Goal: Task Accomplishment & Management: Manage account settings

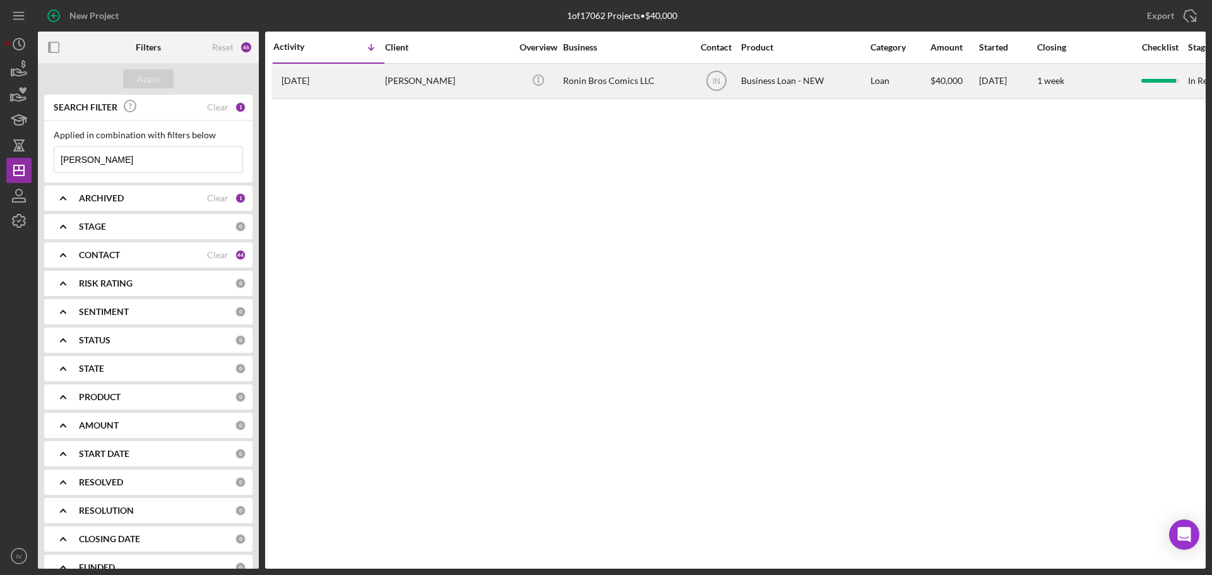
click at [409, 80] on div "[PERSON_NAME]" at bounding box center [448, 80] width 126 height 33
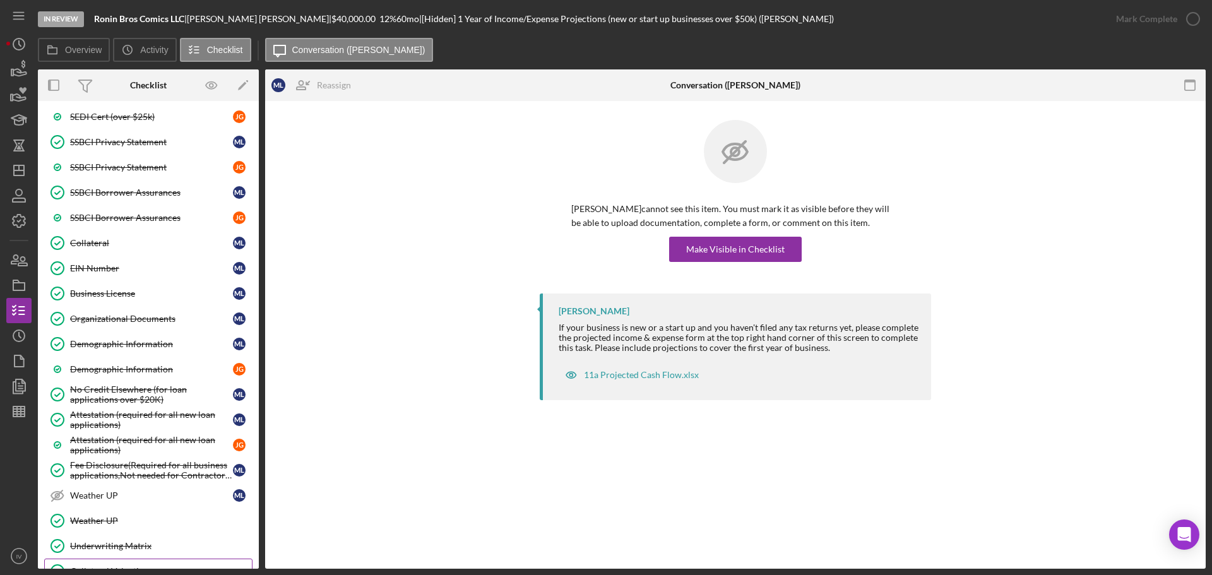
scroll to position [630, 0]
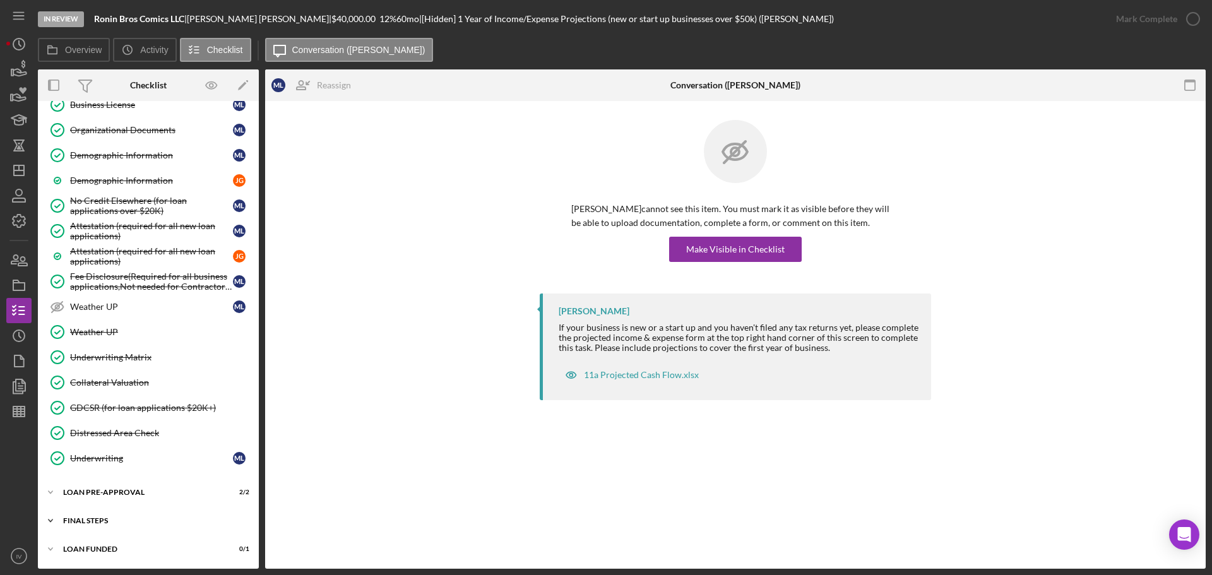
click at [107, 520] on div "FINAL STEPS" at bounding box center [153, 521] width 180 height 8
click at [104, 489] on div "LOAN PRE-APPROVAL" at bounding box center [153, 492] width 180 height 8
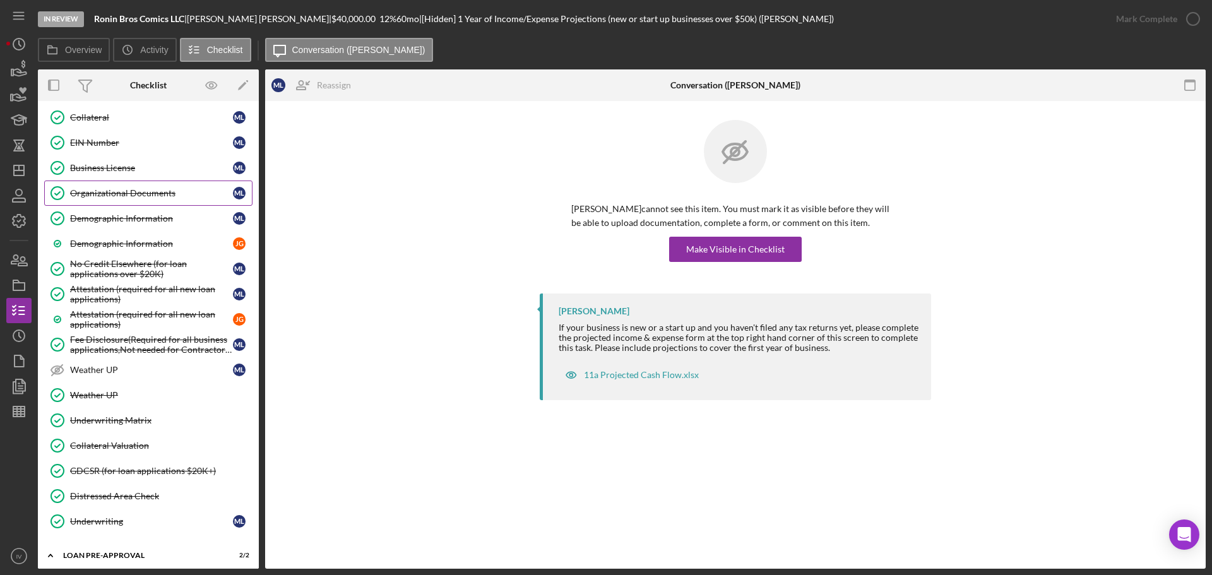
click at [141, 191] on div "Organizational Documents" at bounding box center [151, 193] width 163 height 10
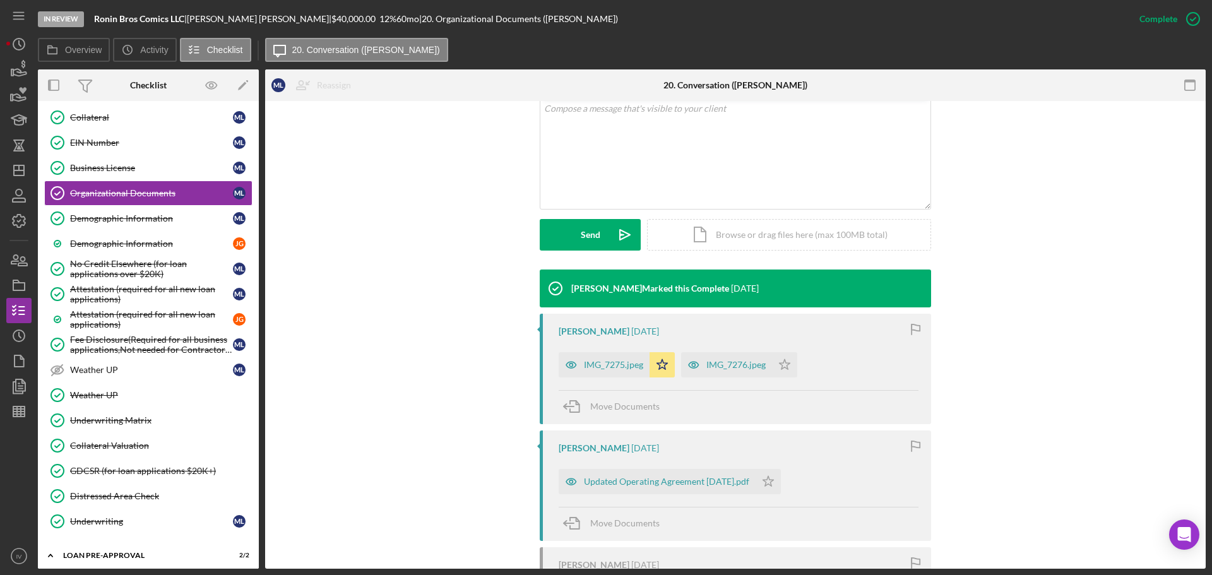
scroll to position [316, 0]
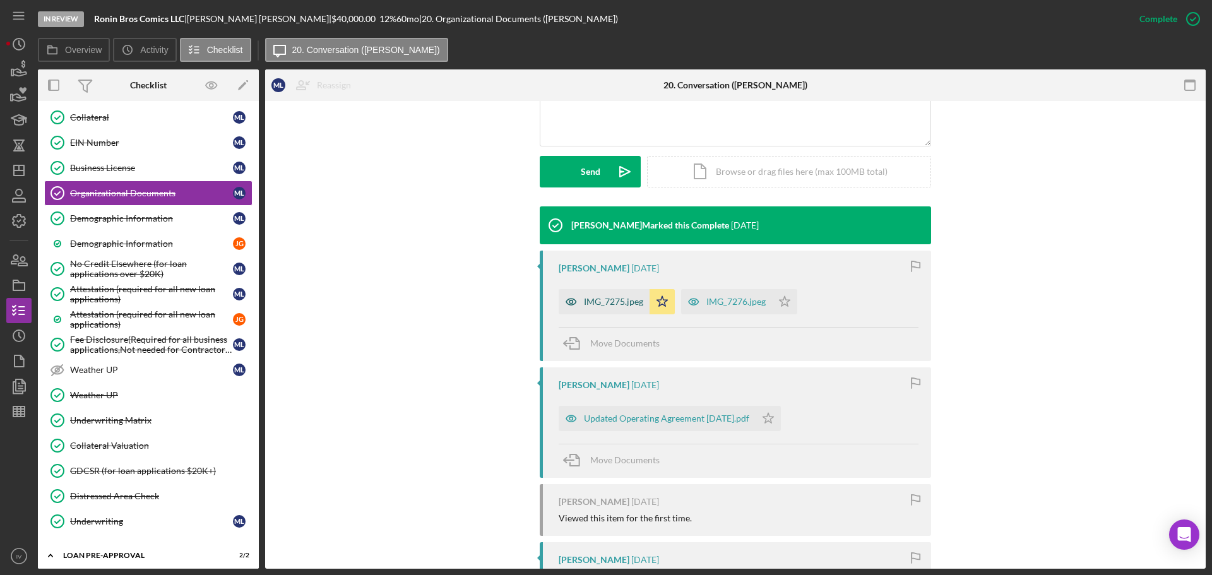
click at [605, 297] on div "IMG_7275.jpeg" at bounding box center [613, 302] width 59 height 10
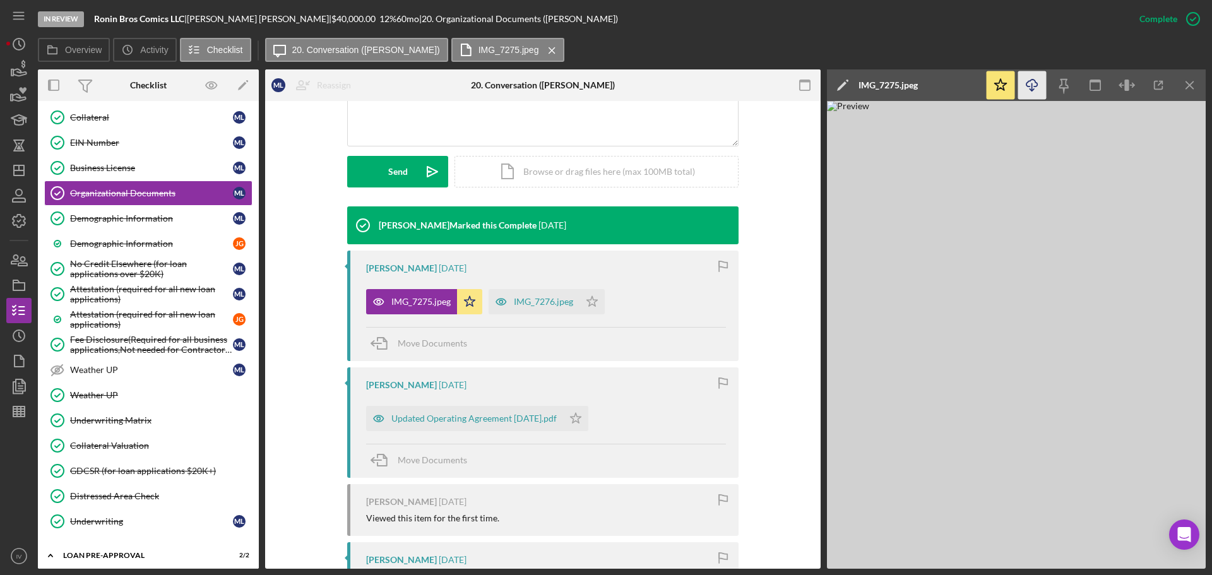
click at [1036, 88] on icon "Icon/Download" at bounding box center [1032, 85] width 28 height 28
click at [468, 415] on div "Updated Operating Agreement [DATE].pdf" at bounding box center [473, 418] width 165 height 10
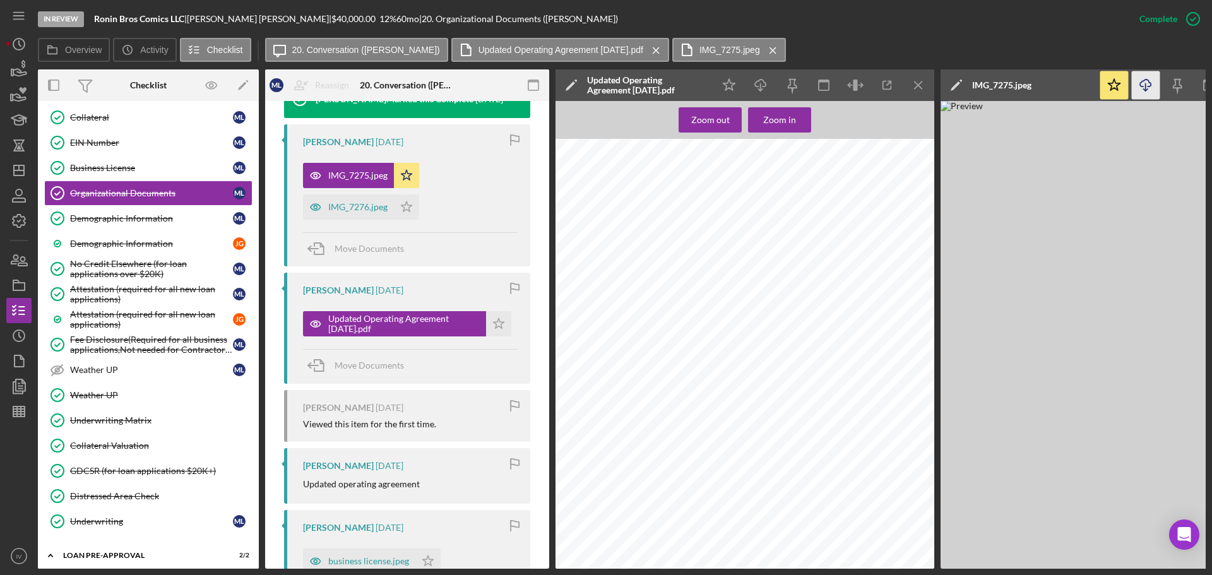
scroll to position [645, 0]
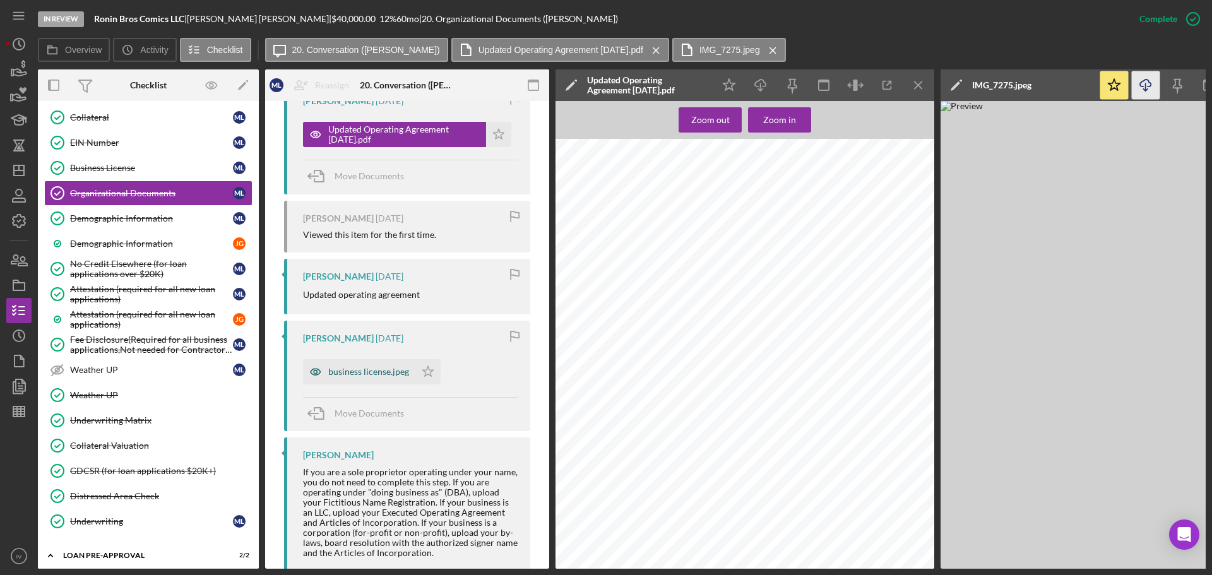
click at [378, 374] on div "business license.jpeg" at bounding box center [368, 372] width 81 height 10
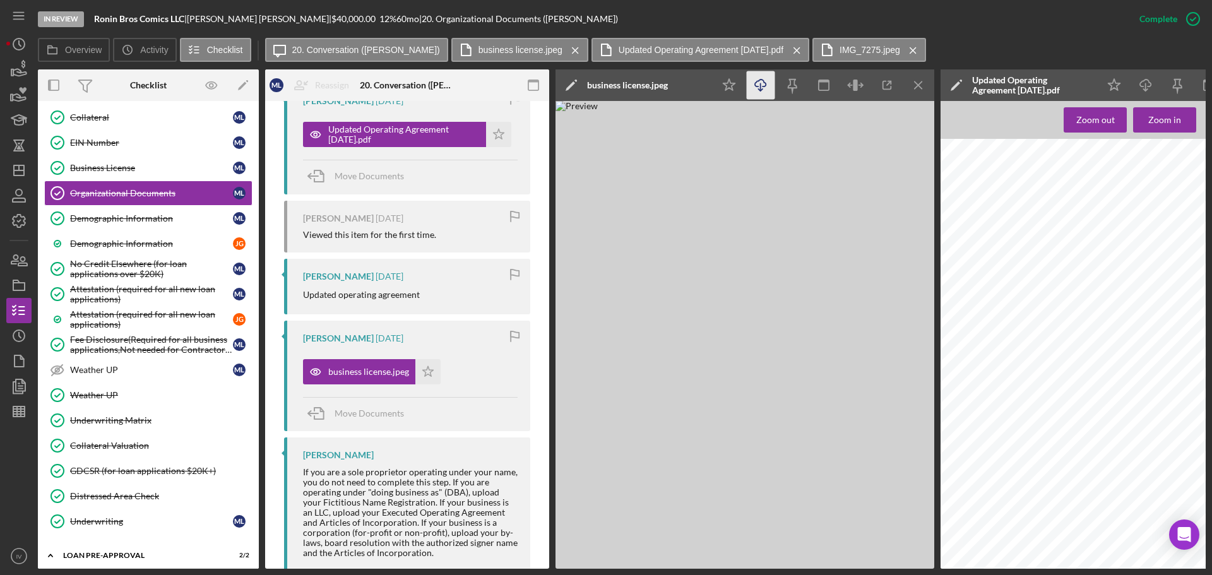
click at [760, 85] on line "button" at bounding box center [760, 86] width 0 height 7
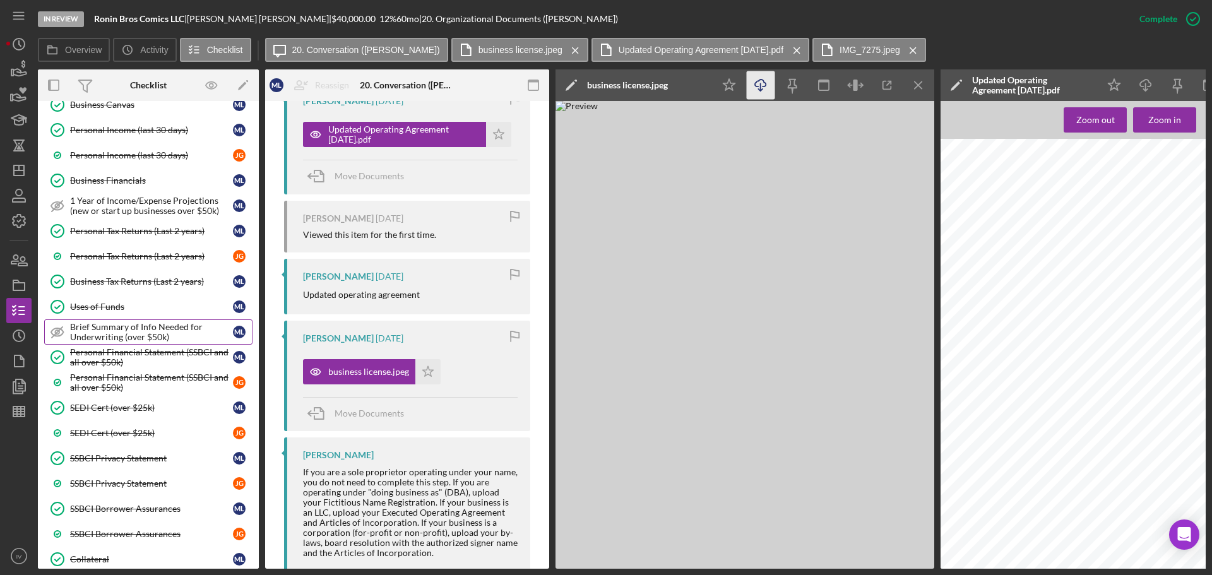
scroll to position [62, 0]
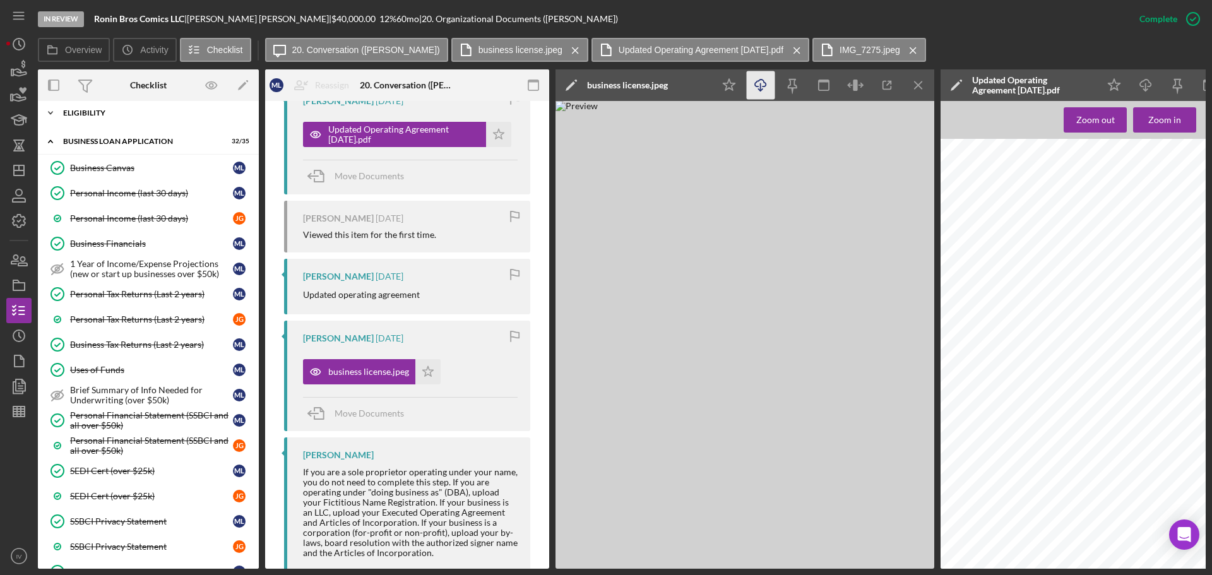
click at [92, 110] on div "ELIGIBILITY" at bounding box center [153, 113] width 180 height 8
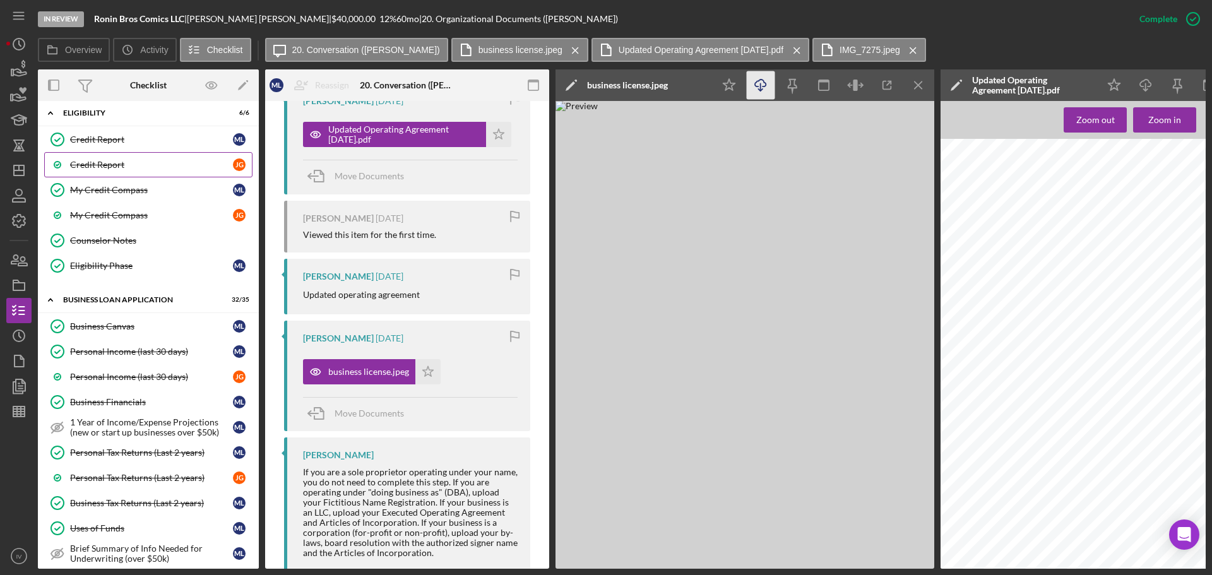
scroll to position [0, 0]
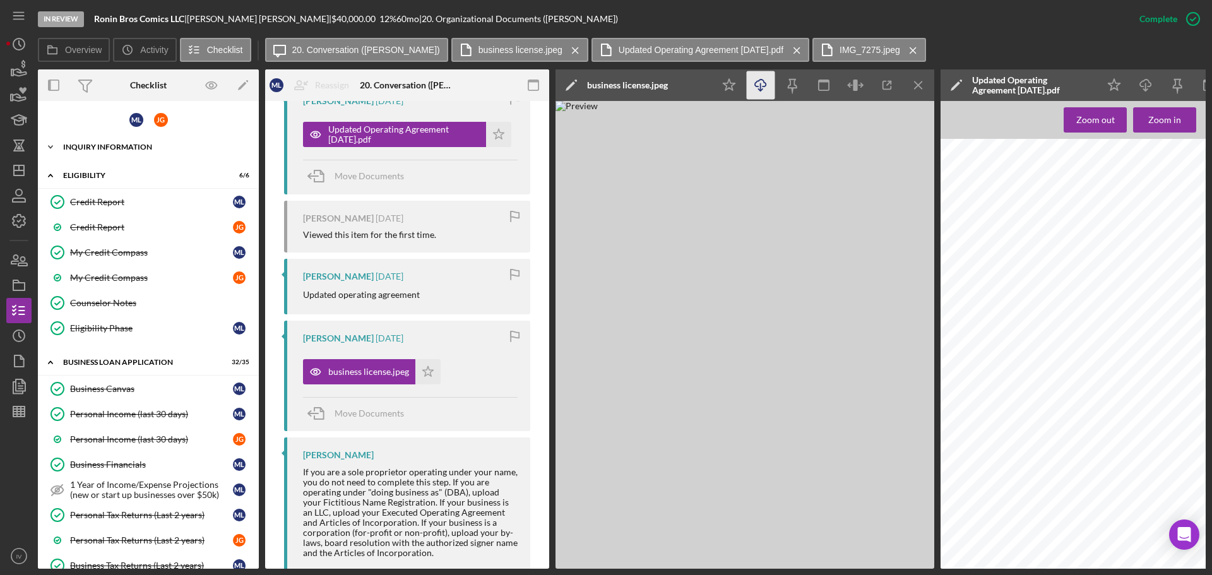
click at [98, 144] on div "INQUIRY INFORMATION" at bounding box center [153, 147] width 180 height 8
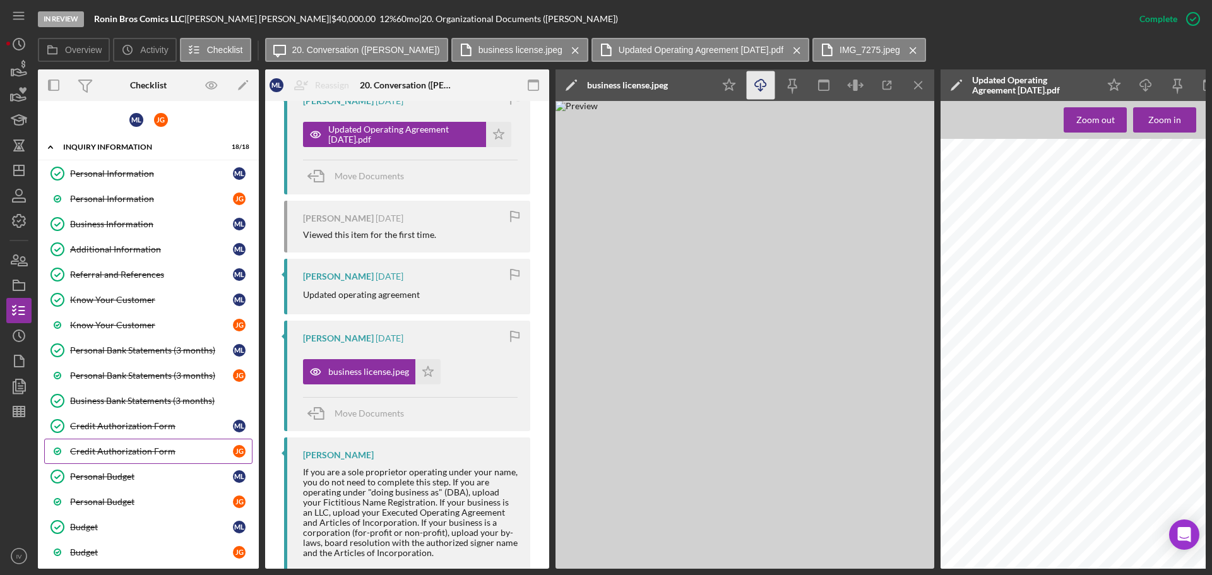
click at [114, 449] on div "Credit Authorization Form" at bounding box center [151, 451] width 163 height 10
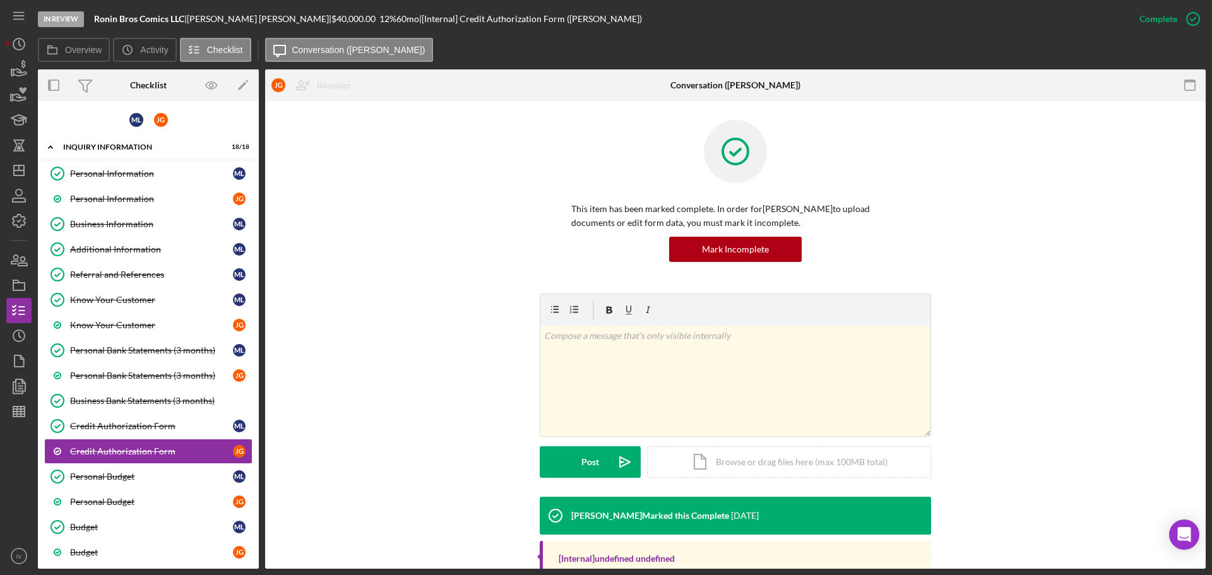
scroll to position [134, 0]
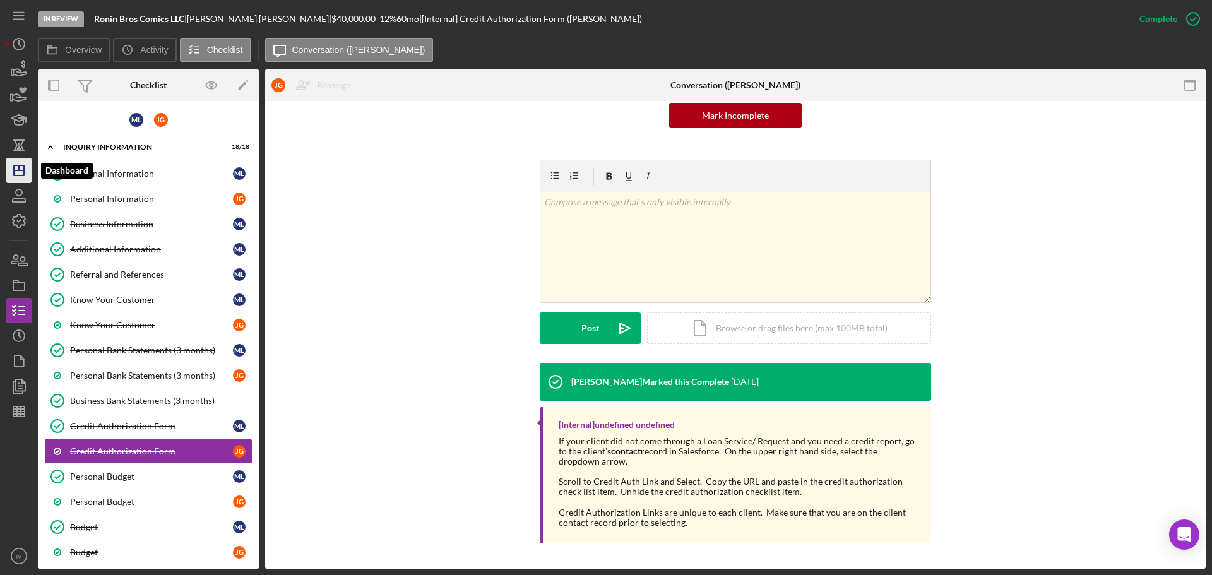
click at [20, 175] on icon "Icon/Dashboard" at bounding box center [19, 171] width 32 height 32
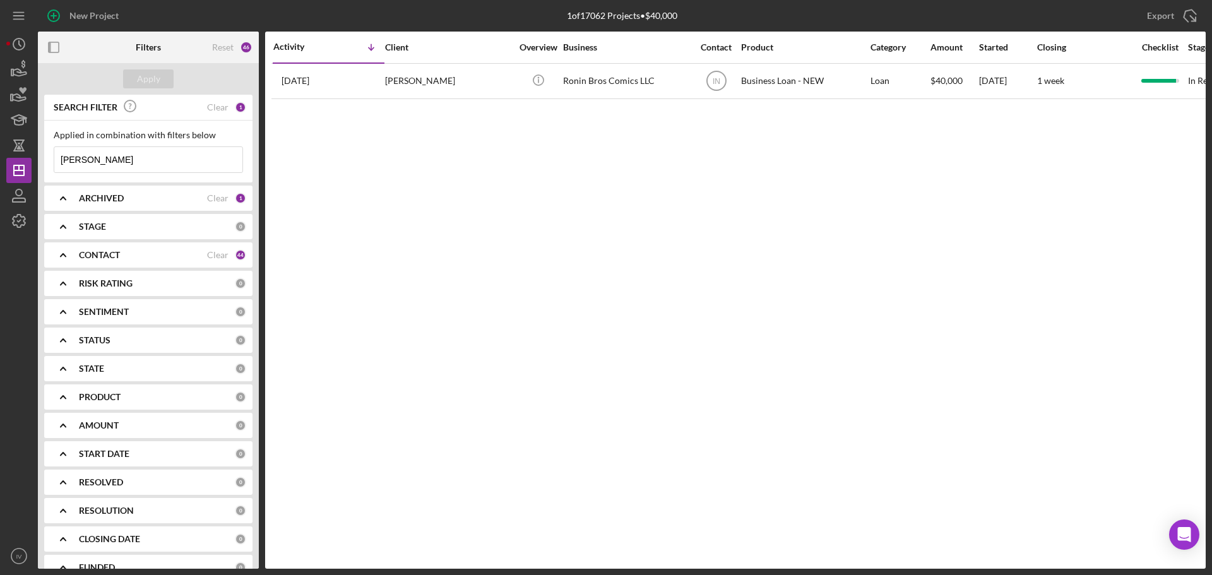
drag, startPoint x: 112, startPoint y: 159, endPoint x: 31, endPoint y: 156, distance: 80.8
click at [31, 156] on div "New Project 1 of 17062 Projects • $40,000 [PERSON_NAME] Export Icon/Export Filt…" at bounding box center [605, 284] width 1199 height 569
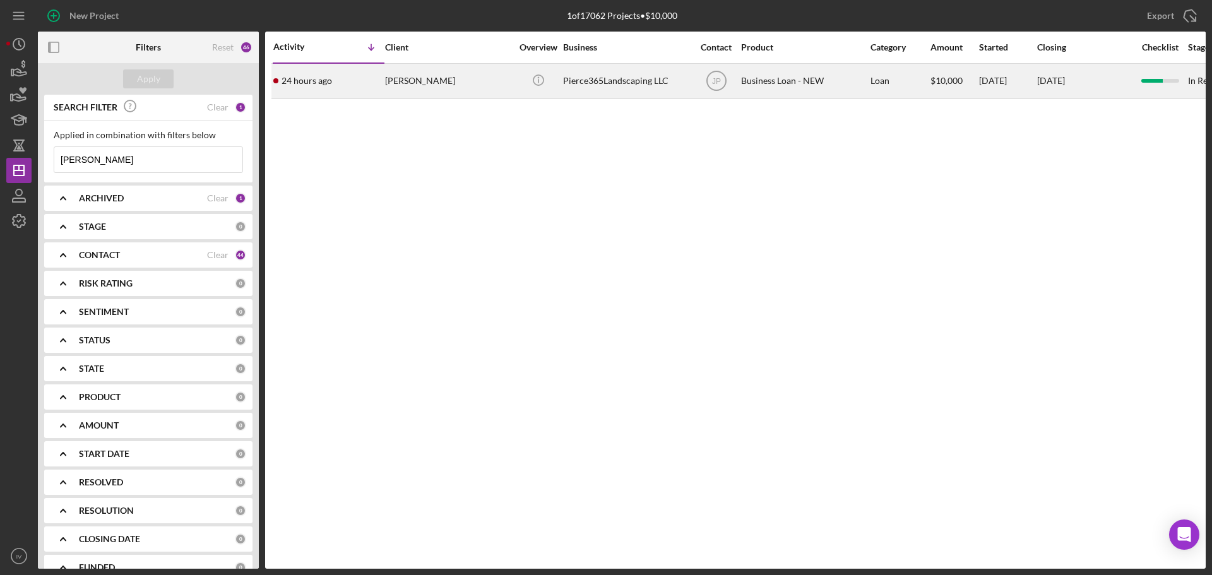
type input "[PERSON_NAME]"
click at [413, 78] on div "[PERSON_NAME]" at bounding box center [448, 80] width 126 height 33
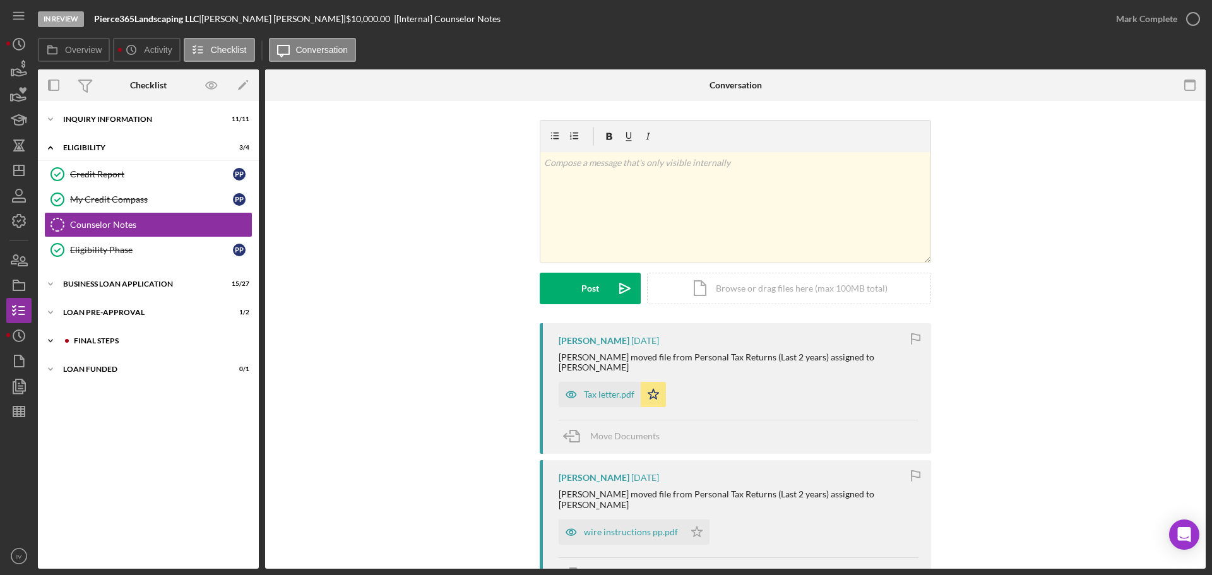
click at [114, 340] on div "FINAL STEPS" at bounding box center [158, 341] width 169 height 8
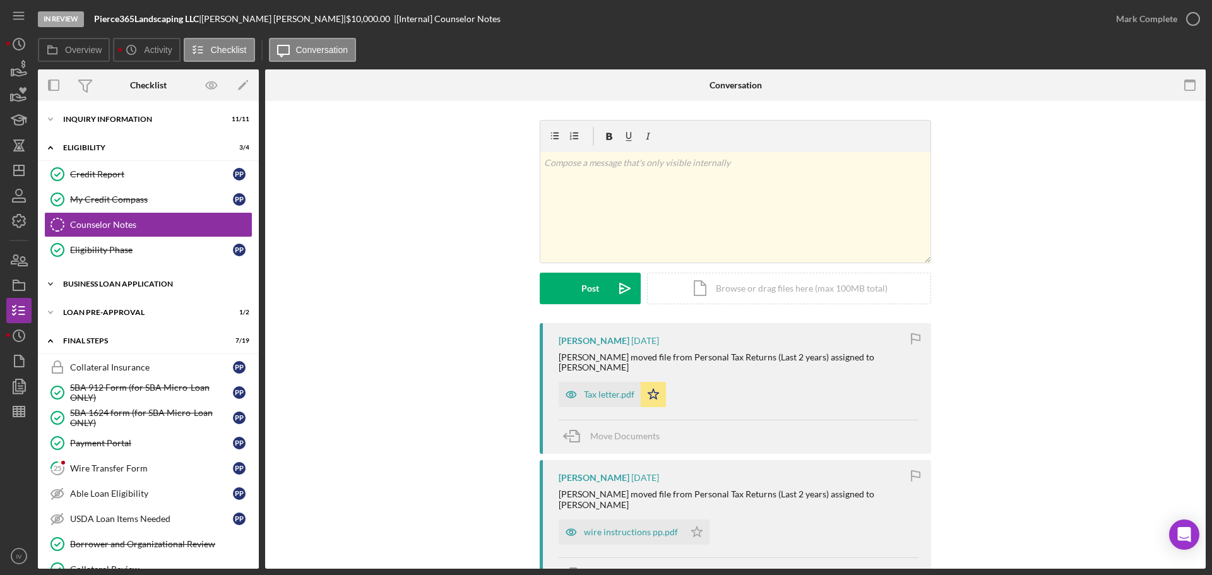
click at [106, 281] on div "BUSINESS LOAN APPLICATION" at bounding box center [153, 284] width 180 height 8
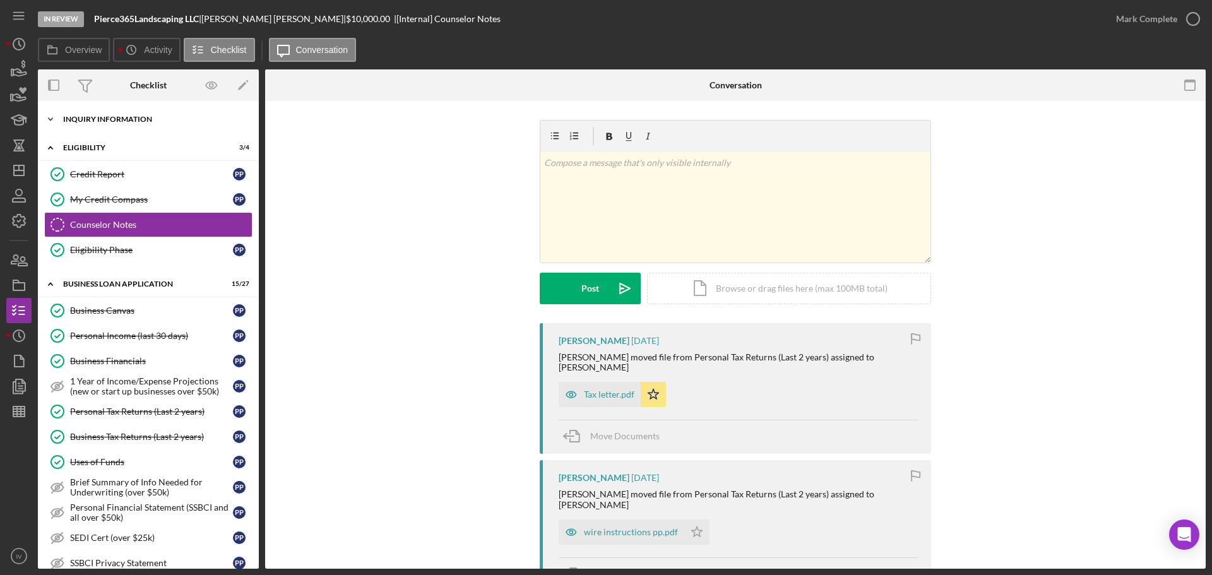
click at [103, 119] on div "INQUIRY INFORMATION" at bounding box center [153, 119] width 180 height 8
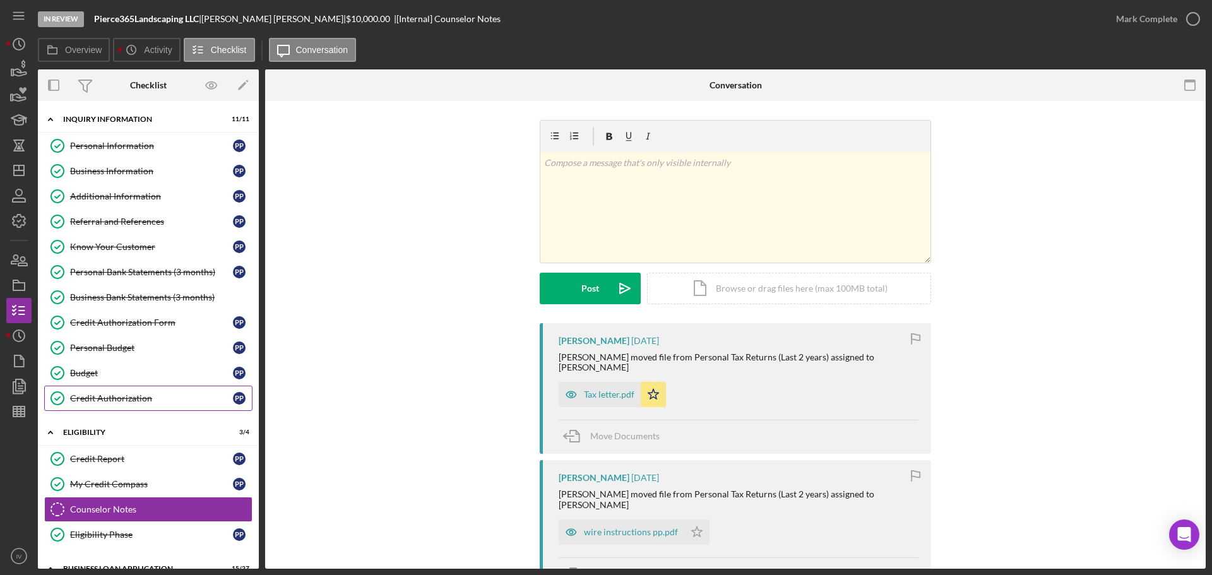
scroll to position [316, 0]
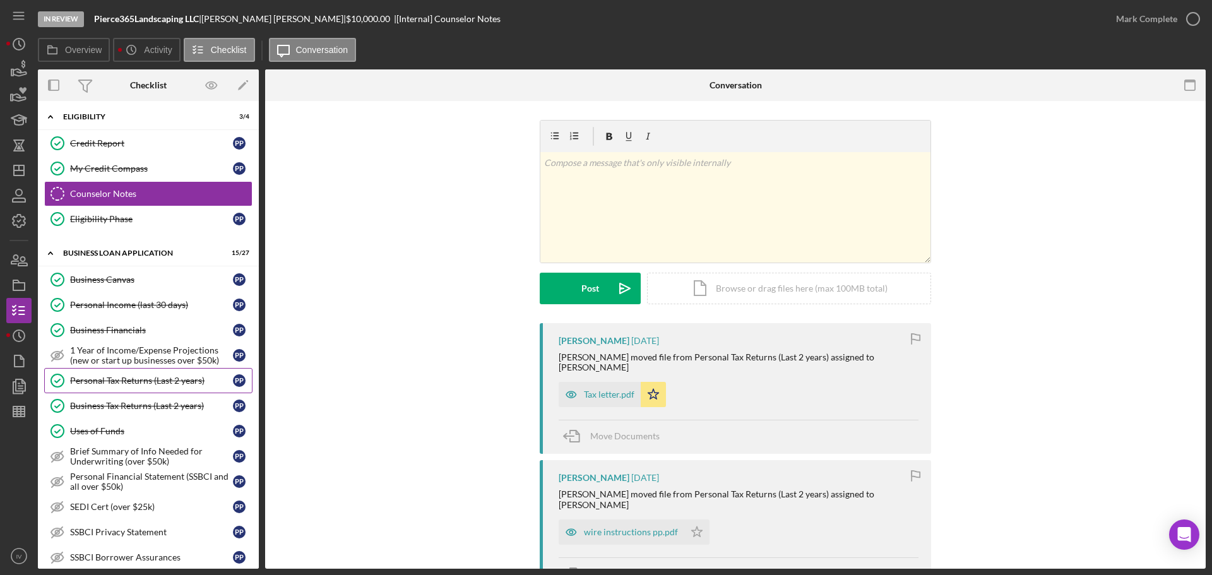
click at [112, 378] on div "Personal Tax Returns (Last 2 years)" at bounding box center [151, 381] width 163 height 10
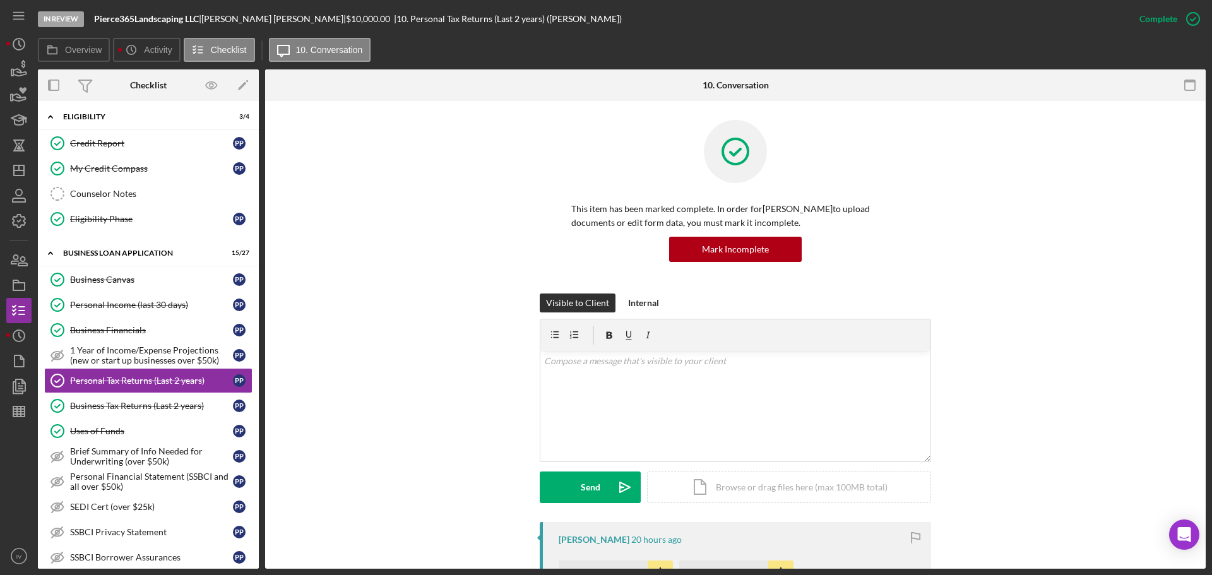
scroll to position [252, 0]
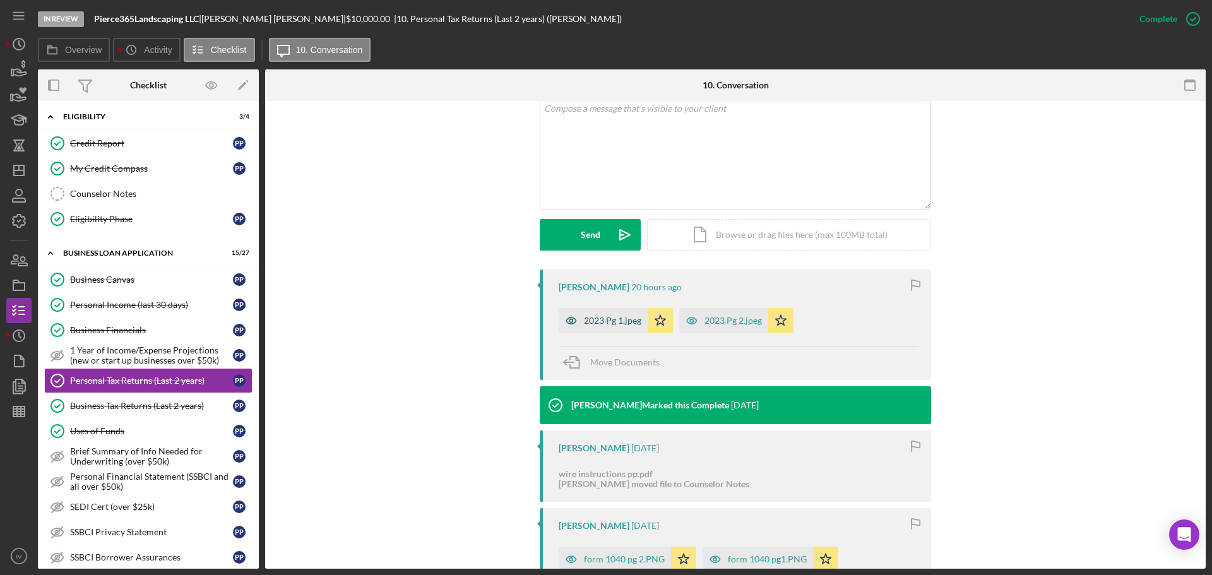
click at [605, 320] on div "2023 Pg 1.jpeg" at bounding box center [612, 321] width 57 height 10
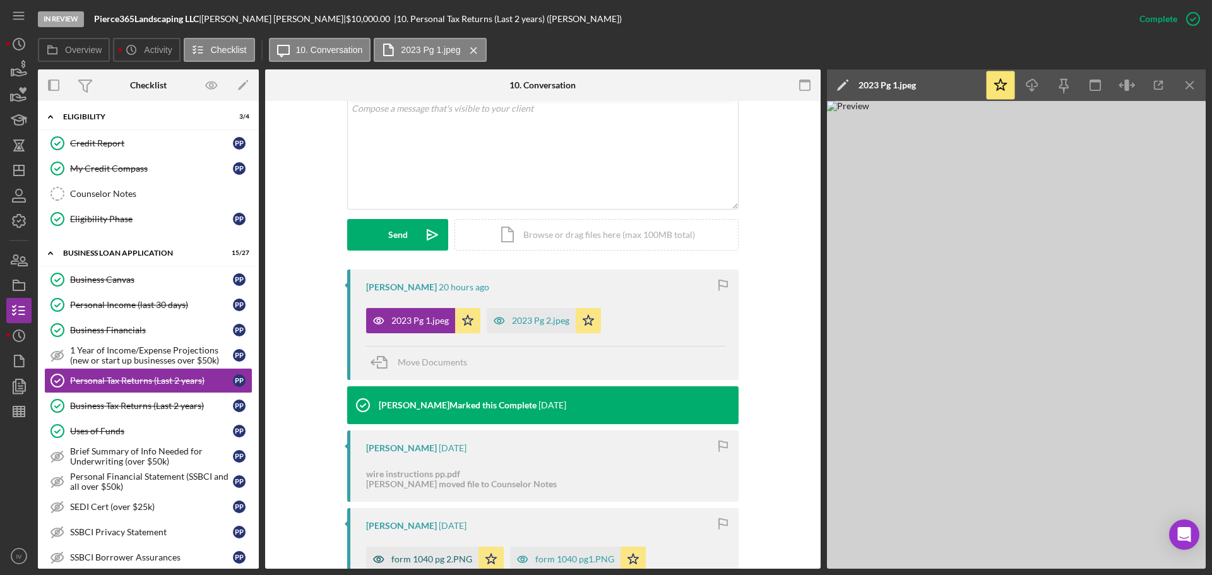
click at [423, 558] on div "form 1040 pg 2.PNG" at bounding box center [431, 559] width 81 height 10
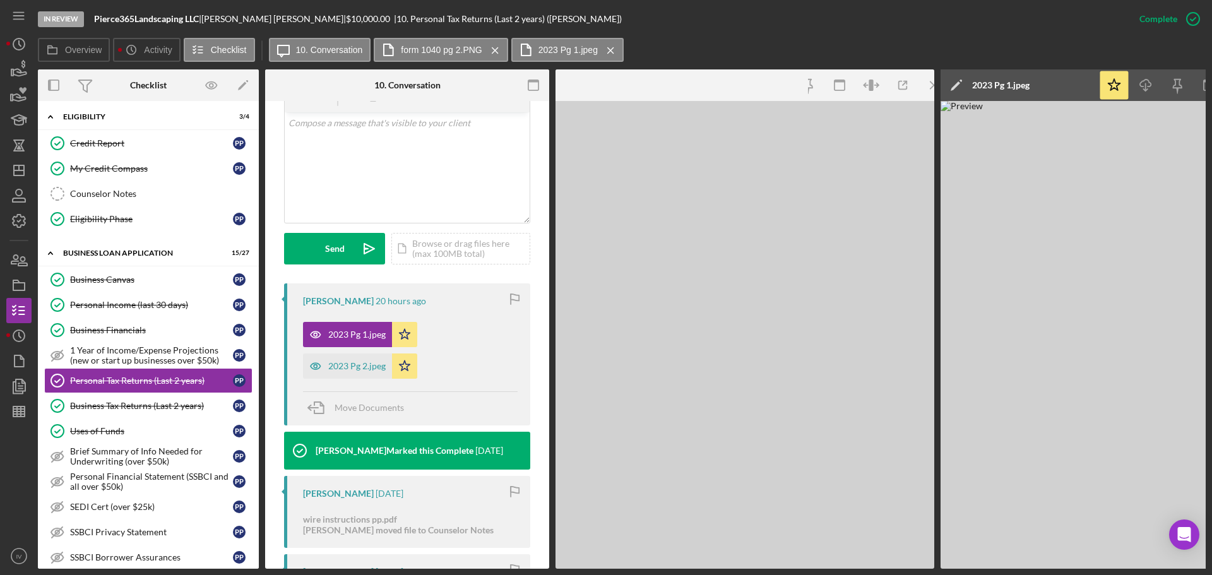
scroll to position [267, 0]
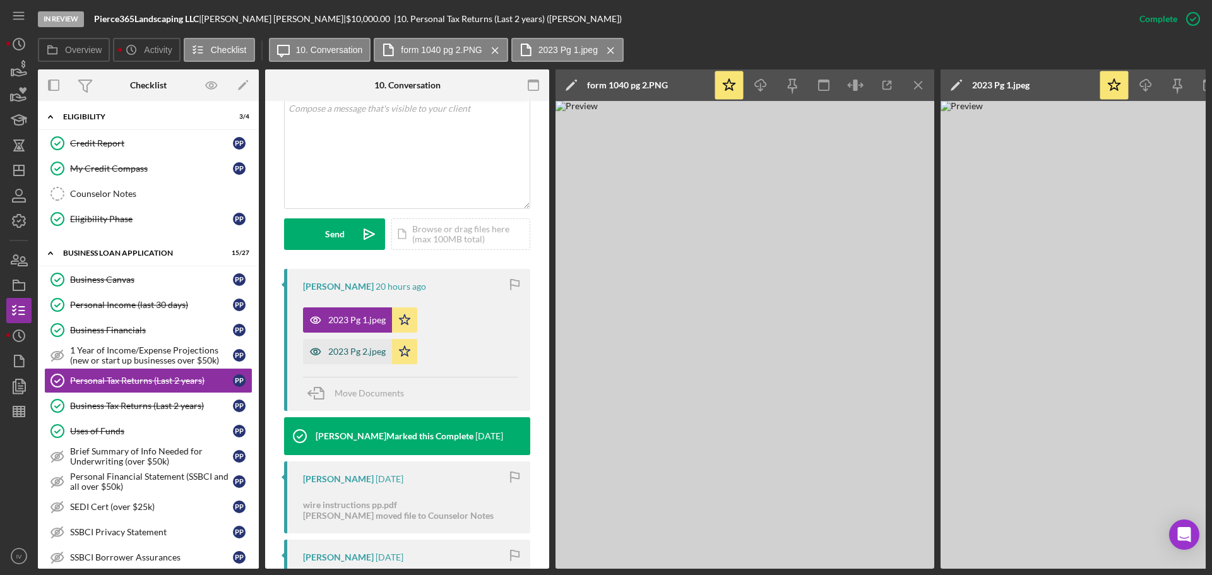
click at [353, 353] on div "2023 Pg 2.jpeg" at bounding box center [356, 351] width 57 height 10
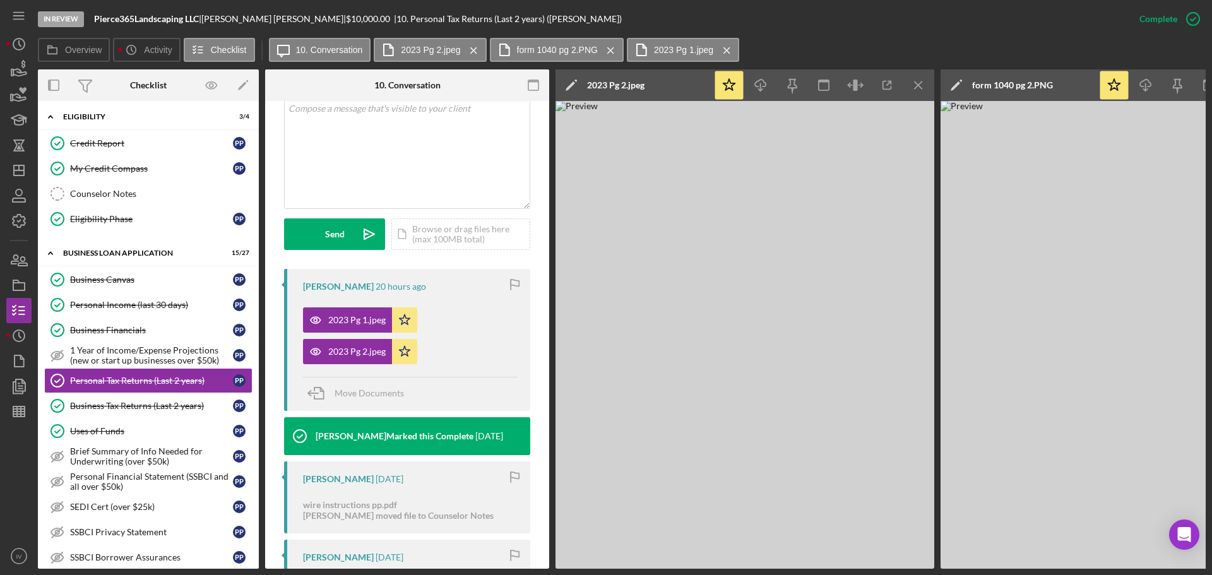
scroll to position [583, 0]
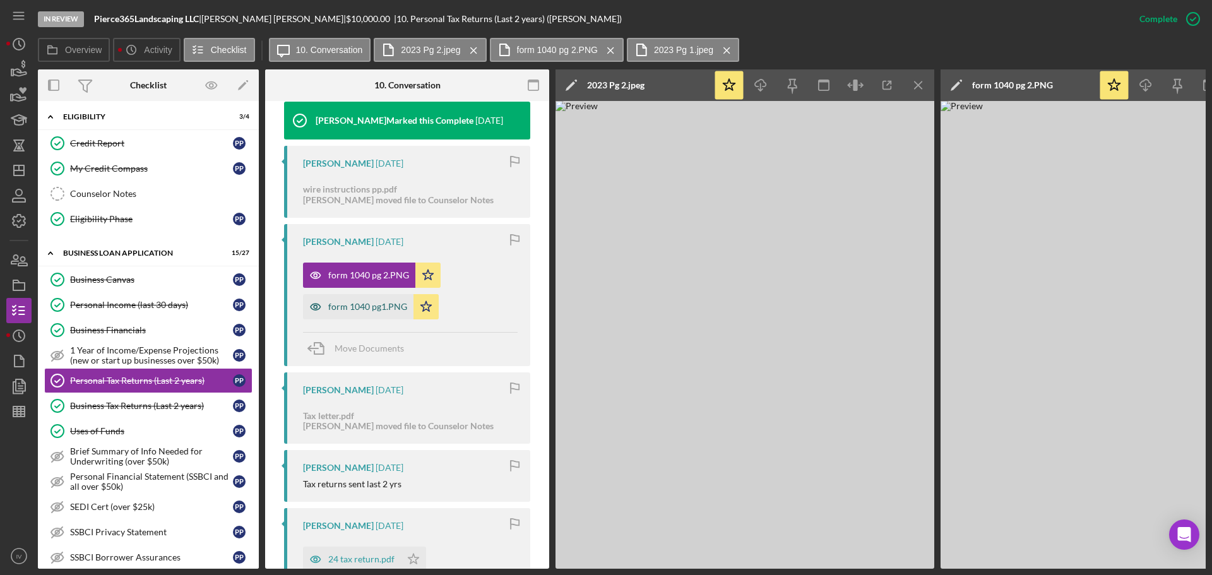
click at [364, 305] on div "form 1040 pg1.PNG" at bounding box center [367, 307] width 79 height 10
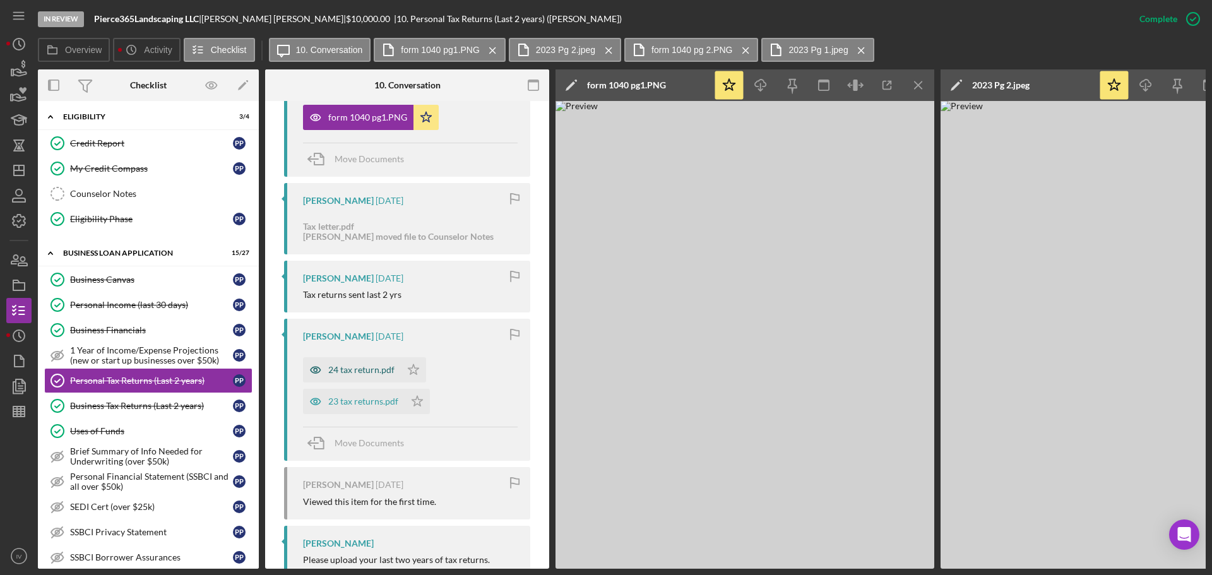
scroll to position [813, 0]
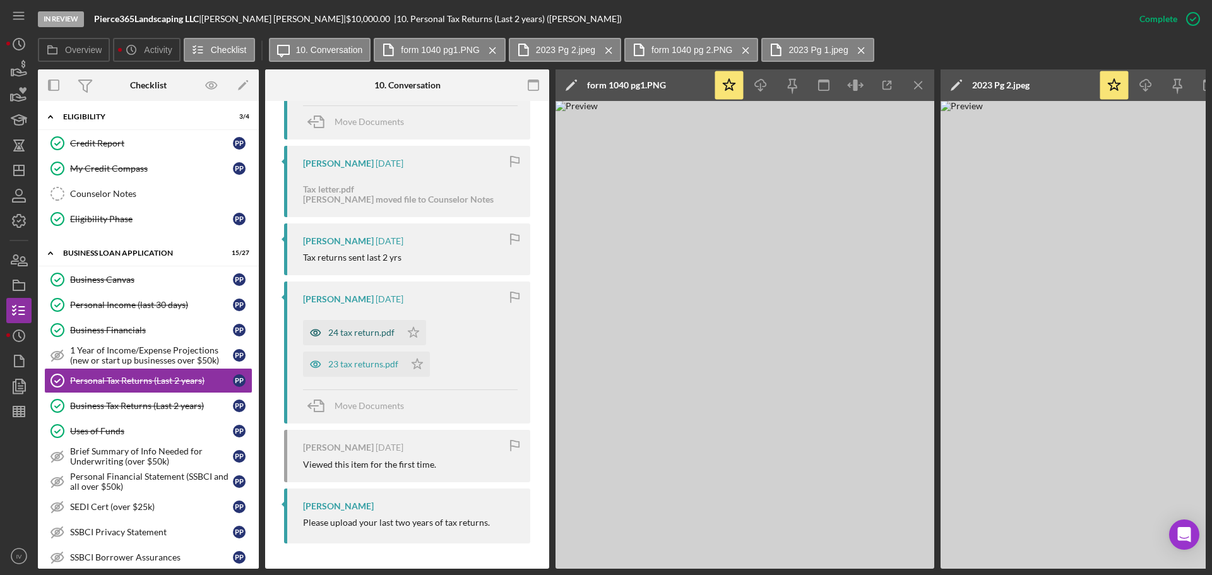
click at [359, 330] on div "24 tax return.pdf" at bounding box center [361, 333] width 66 height 10
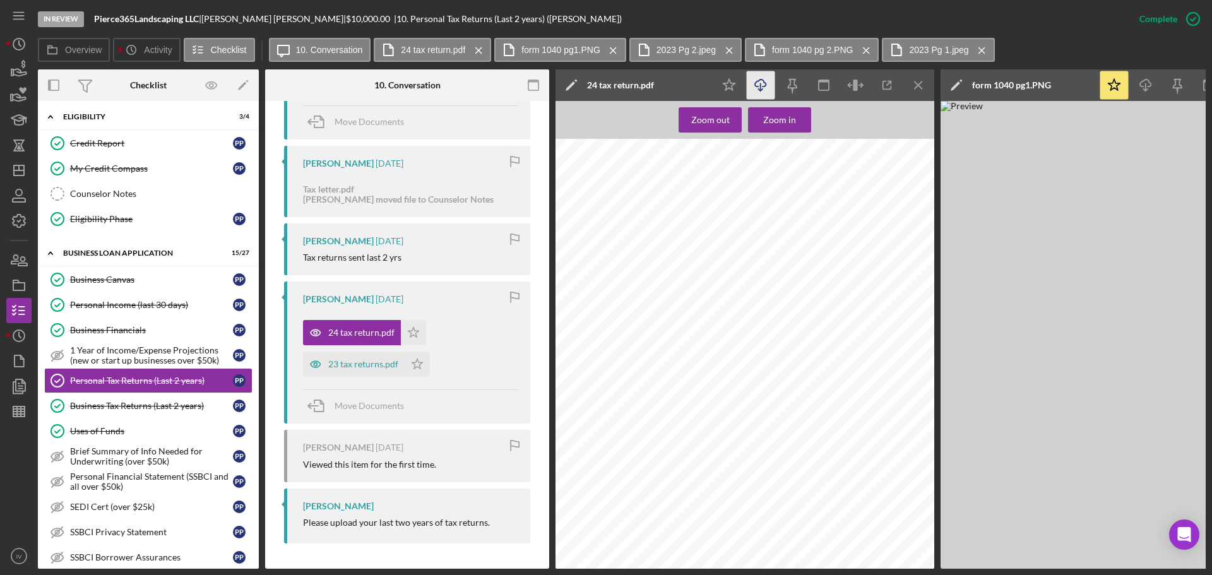
click at [755, 80] on icon "Icon/Download" at bounding box center [761, 85] width 28 height 28
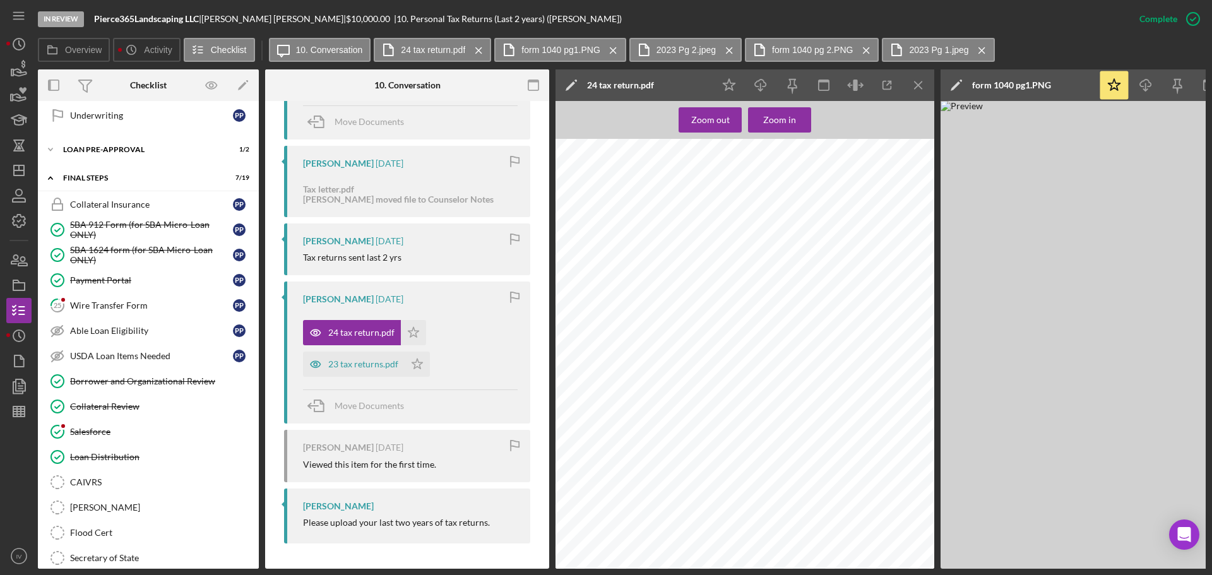
scroll to position [1010, 0]
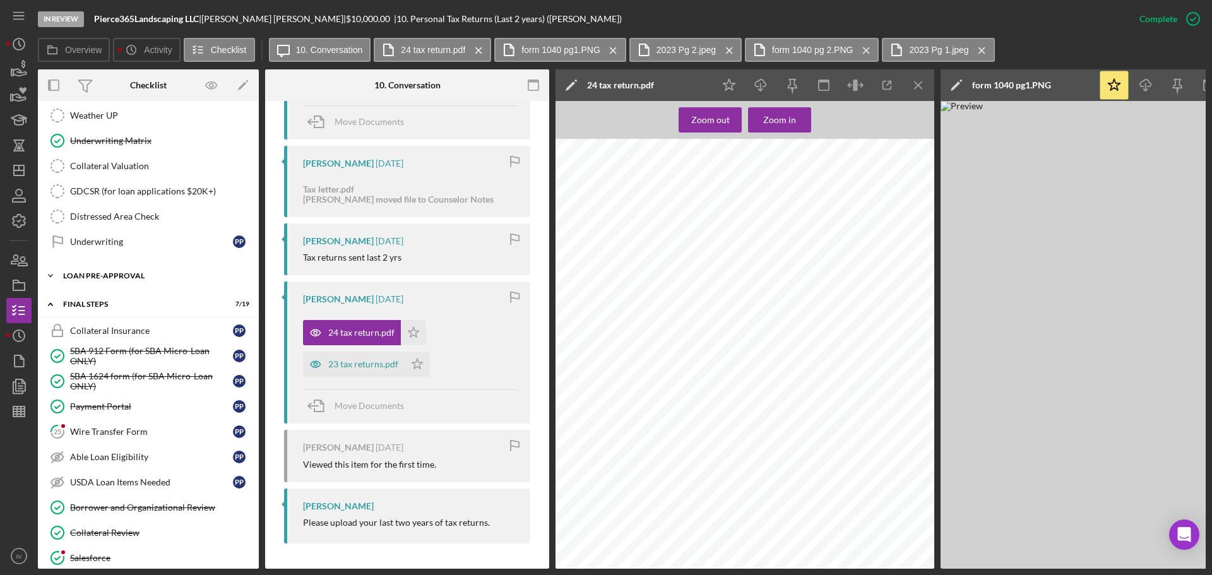
click at [131, 275] on div "LOAN PRE-APPROVAL" at bounding box center [153, 276] width 180 height 8
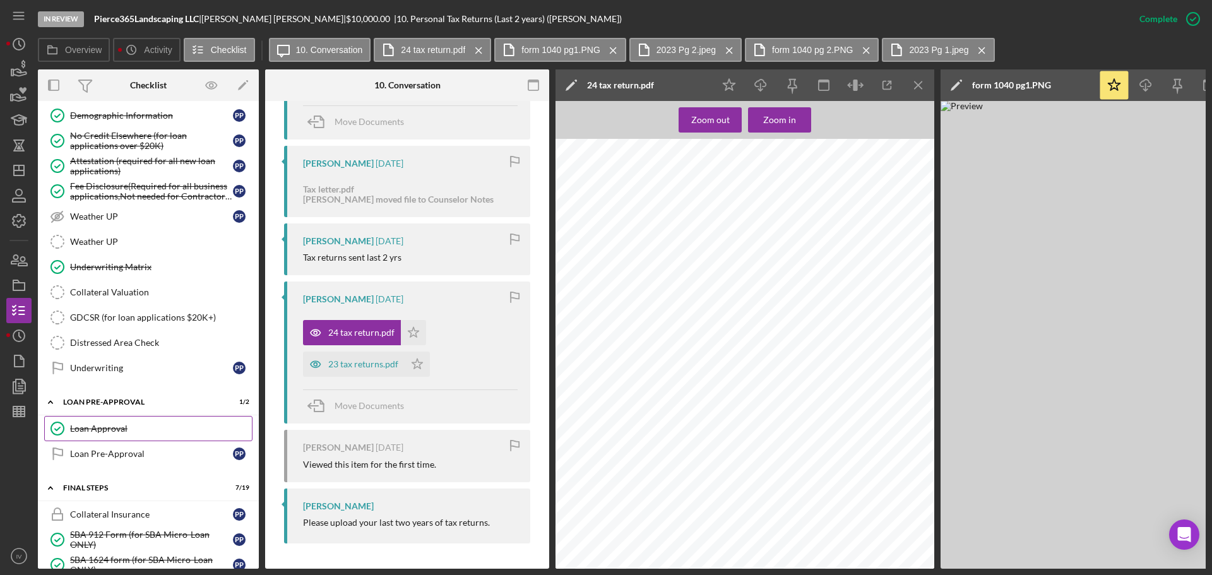
scroll to position [820, 0]
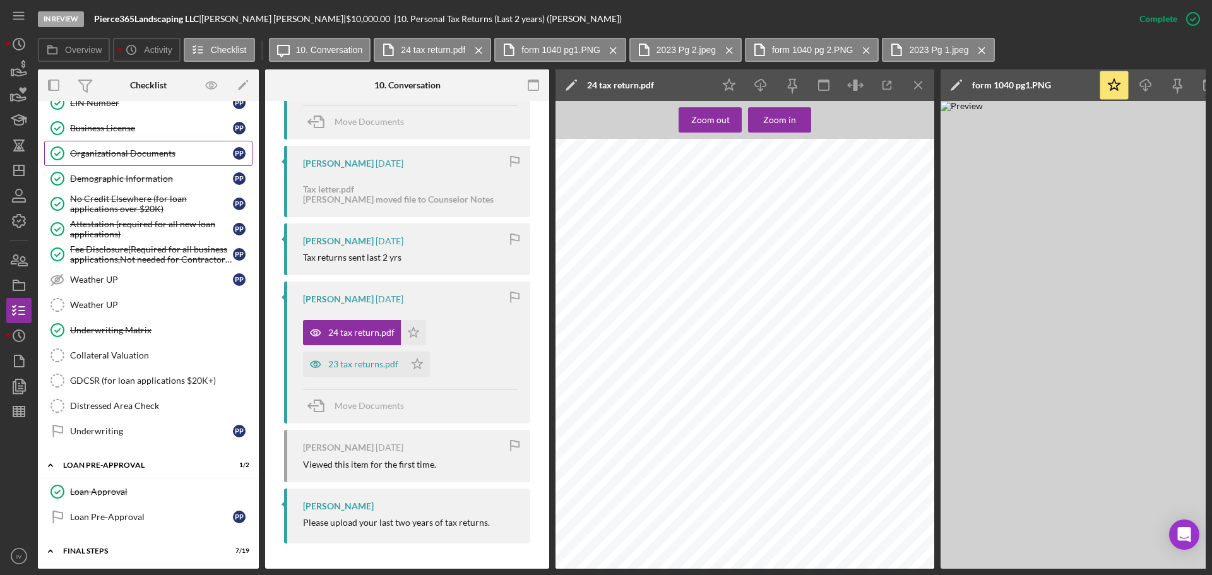
click at [119, 152] on div "Organizational Documents" at bounding box center [151, 153] width 163 height 10
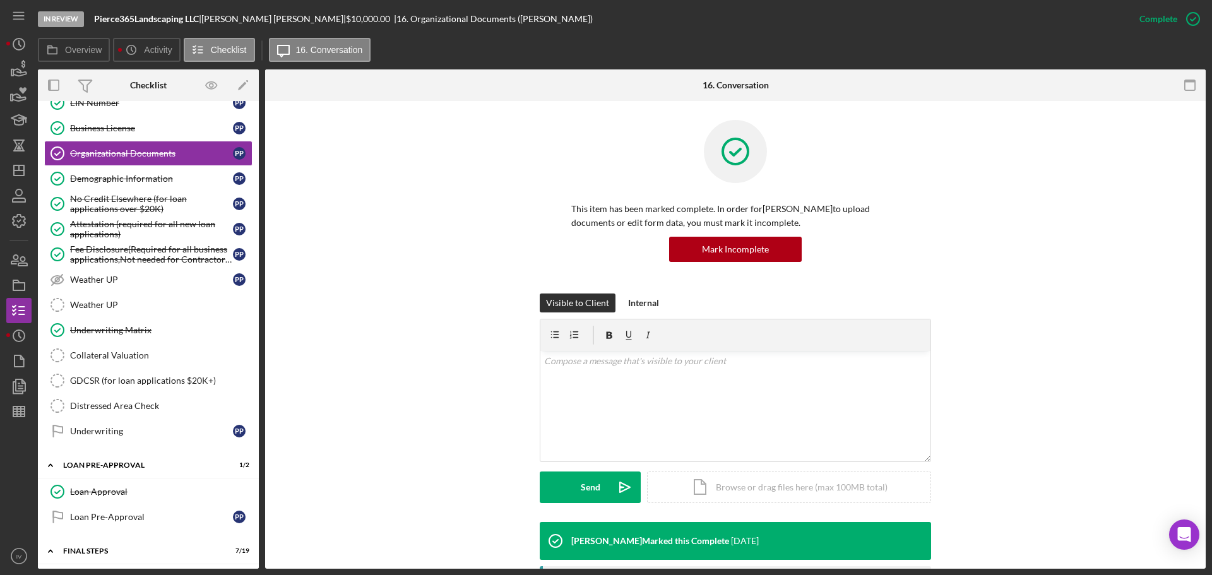
scroll to position [252, 0]
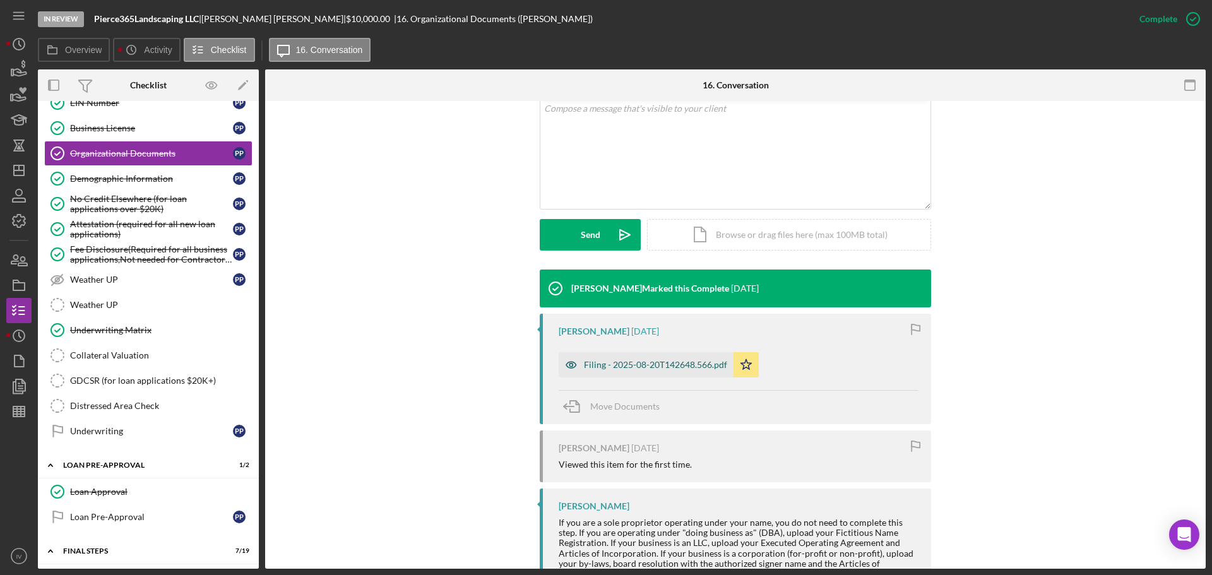
click at [643, 361] on div "Filing - 2025-08-20T142648.566.pdf" at bounding box center [655, 365] width 143 height 10
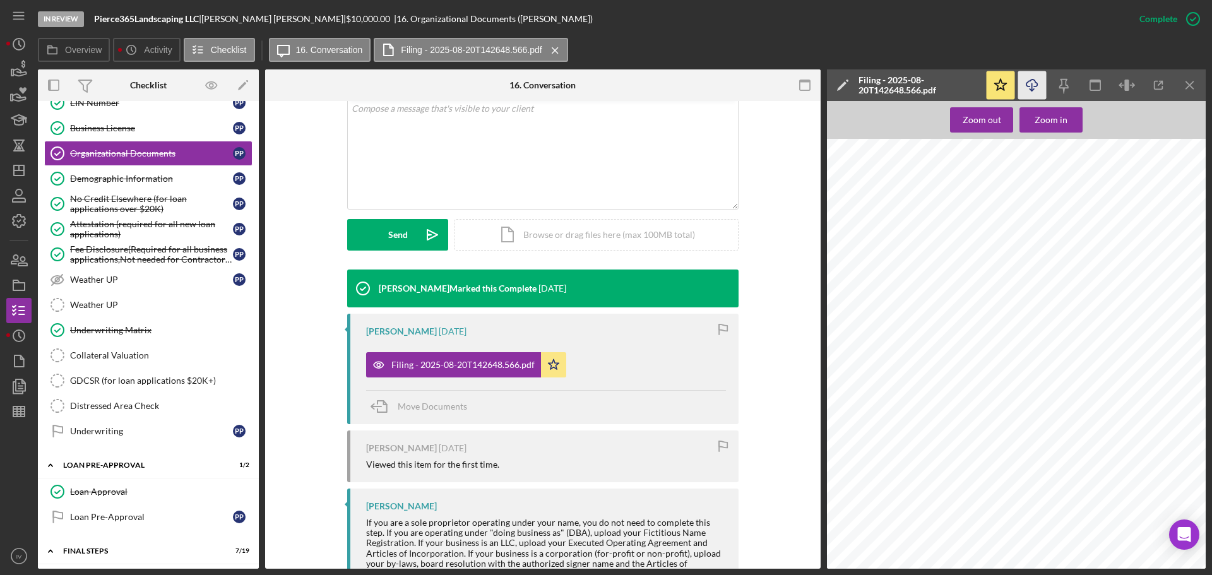
click at [1031, 82] on icon "Icon/Download" at bounding box center [1032, 85] width 28 height 28
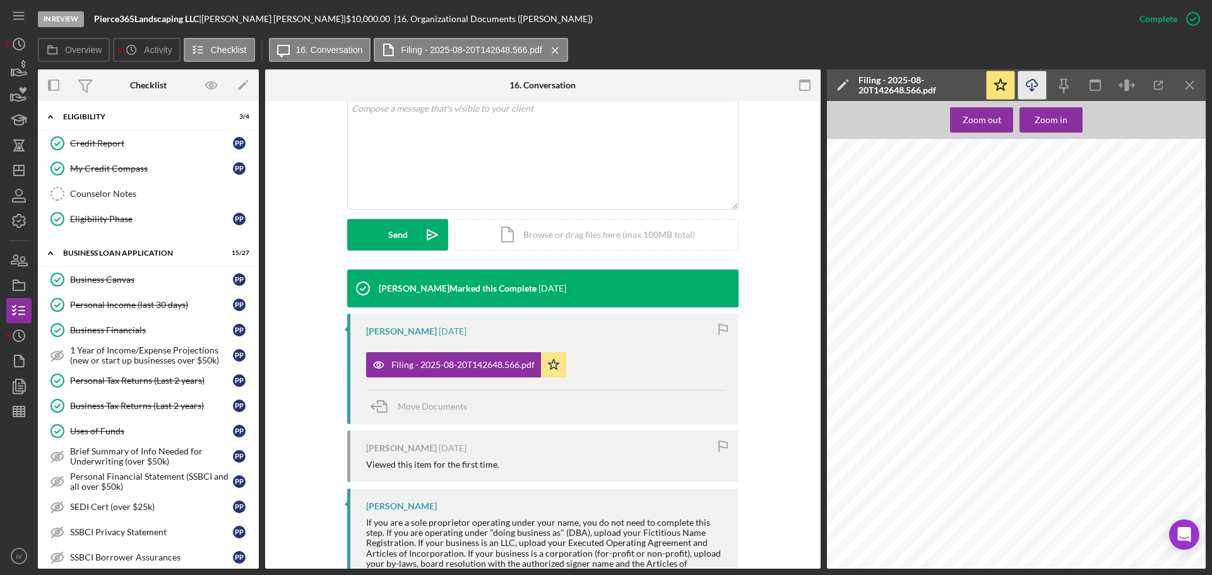
scroll to position [631, 0]
